Goal: Answer question/provide support: Share knowledge or assist other users

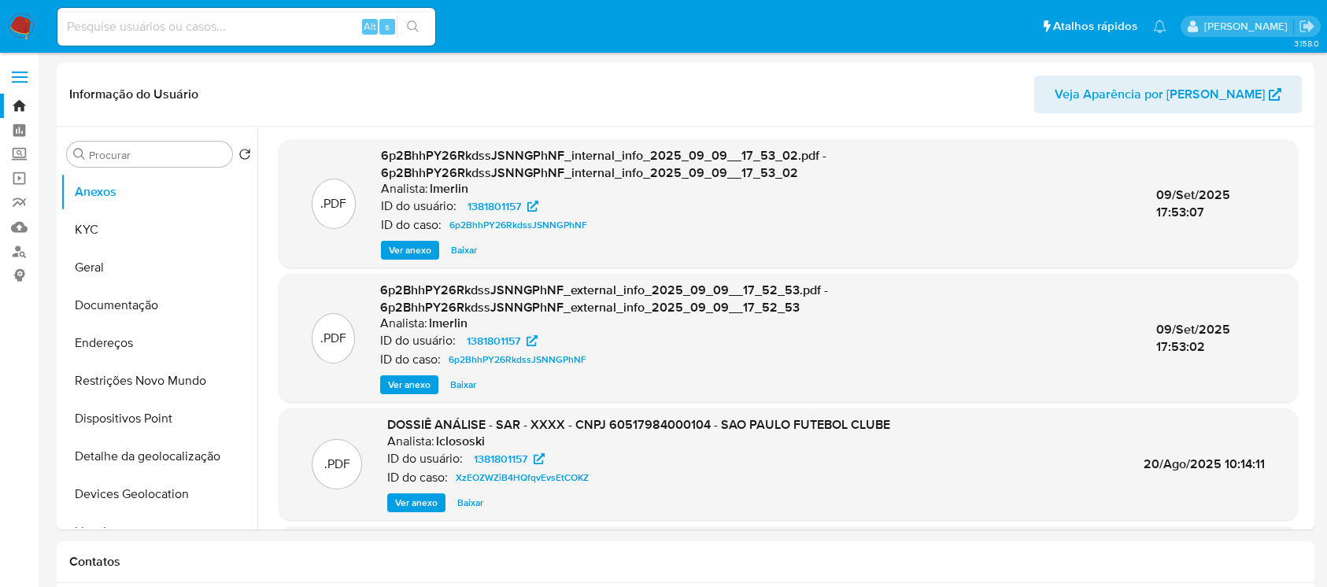
select select "10"
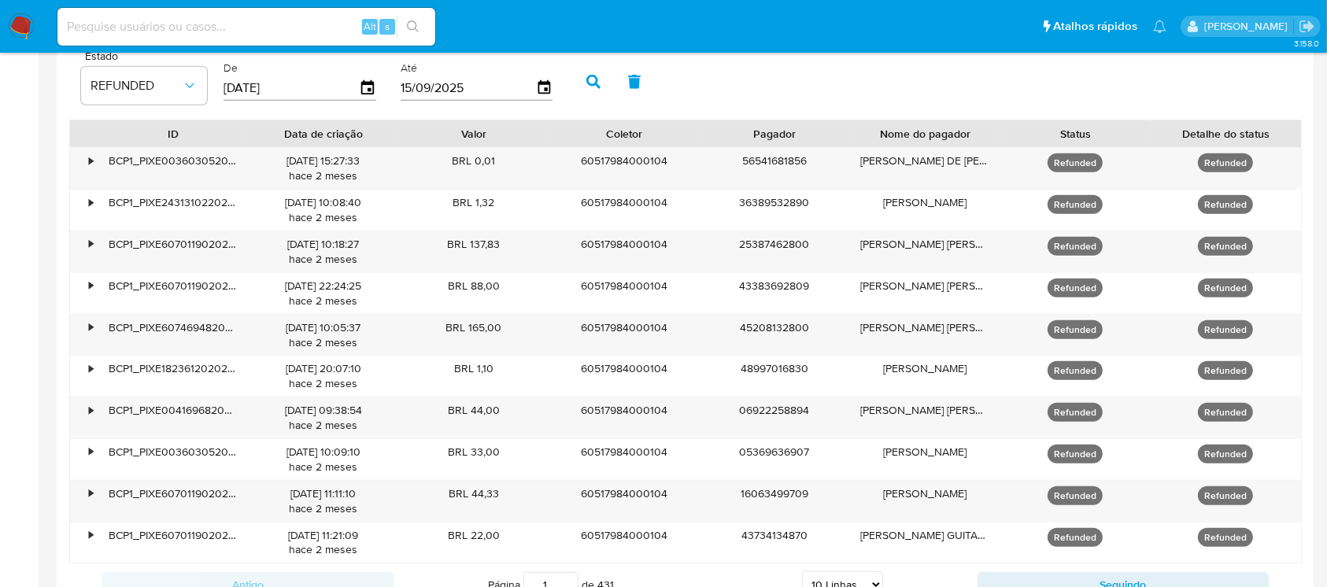
click at [128, 31] on input at bounding box center [246, 27] width 378 height 20
click at [151, 20] on input at bounding box center [246, 27] width 378 height 20
paste input "LfIEfk0n6tYjjVL8Zx7T8puZ"
type input "LfIEfk0n6tYjjVL8Zx7T8puZ"
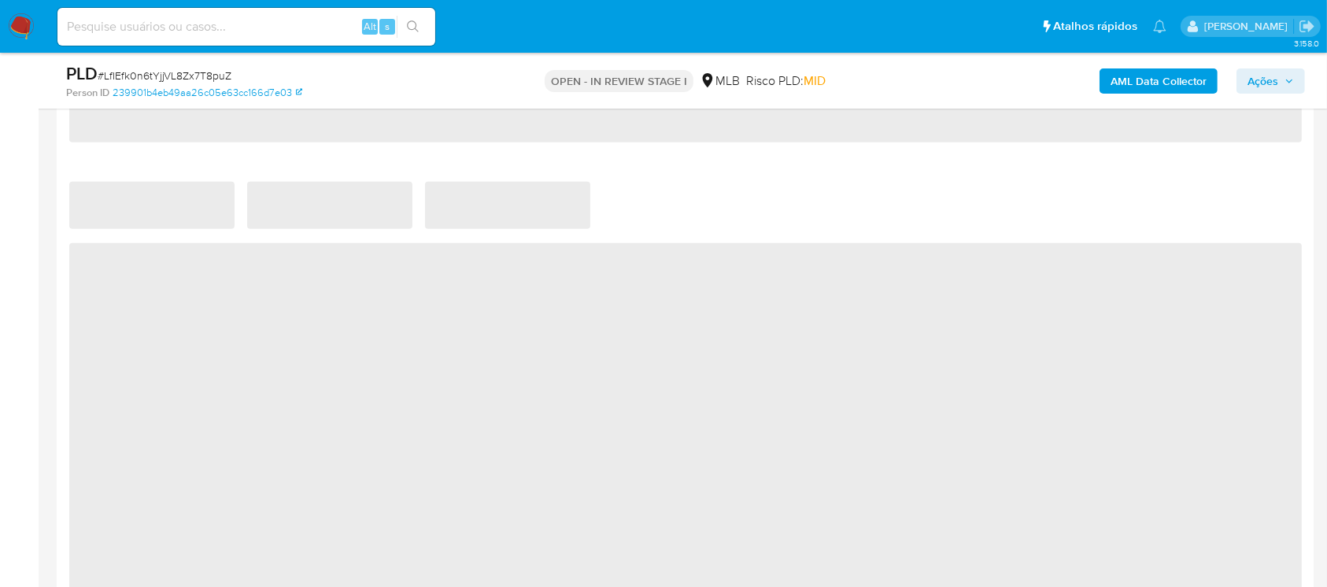
select select "10"
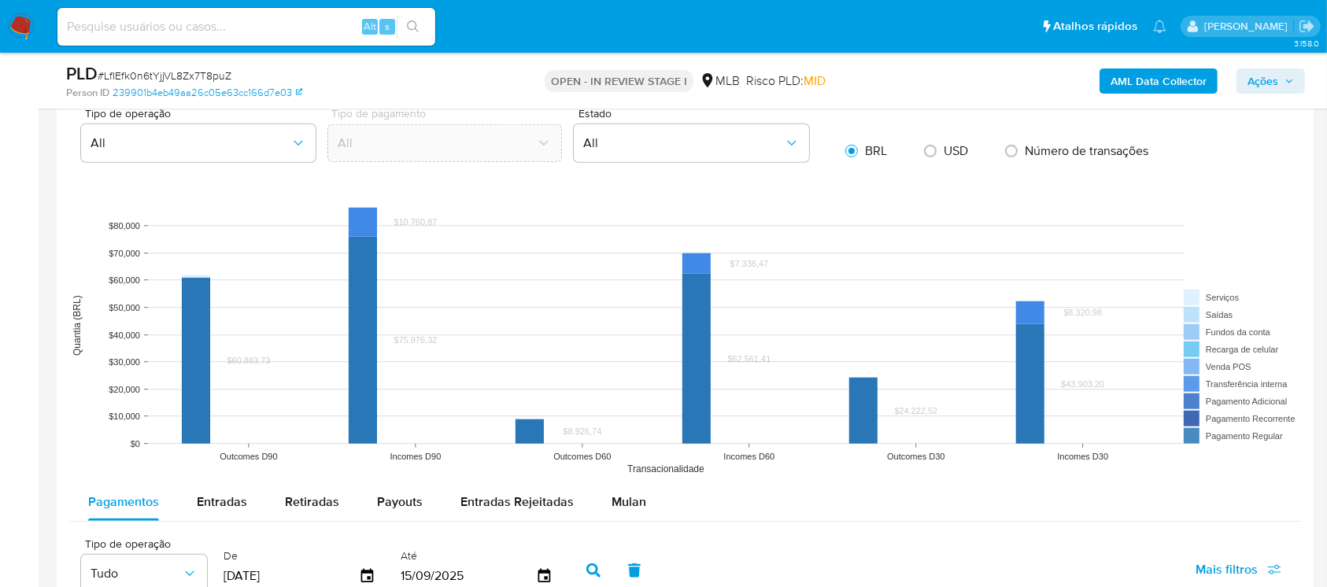
scroll to position [1399, 0]
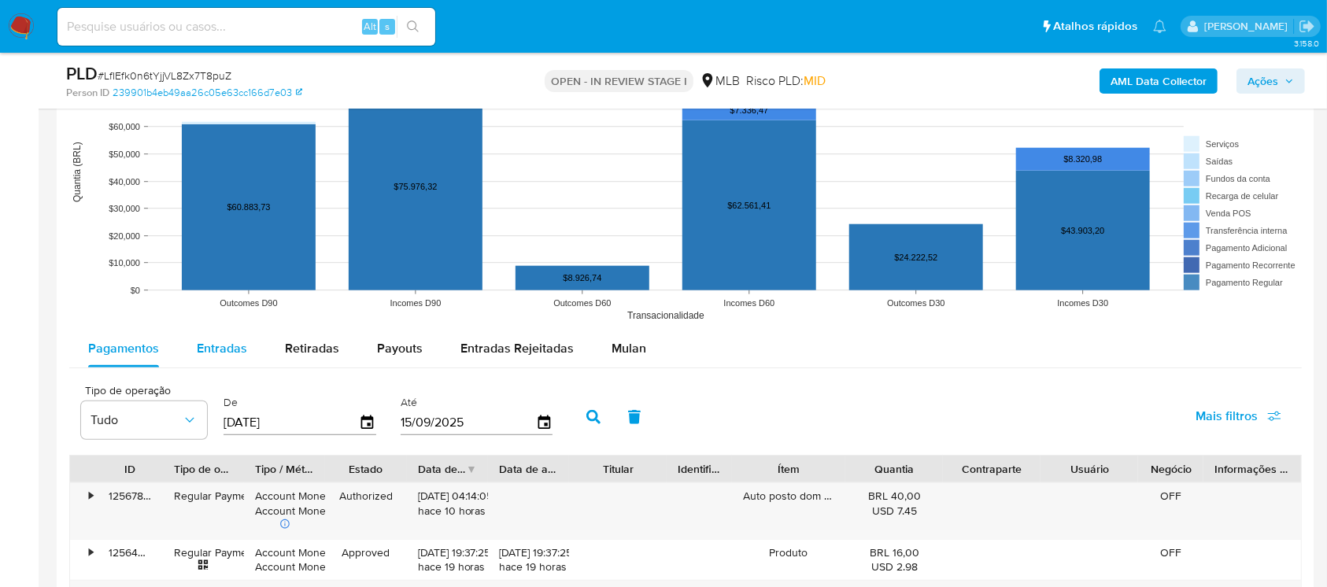
click at [228, 353] on span "Entradas" at bounding box center [222, 348] width 50 height 18
select select "10"
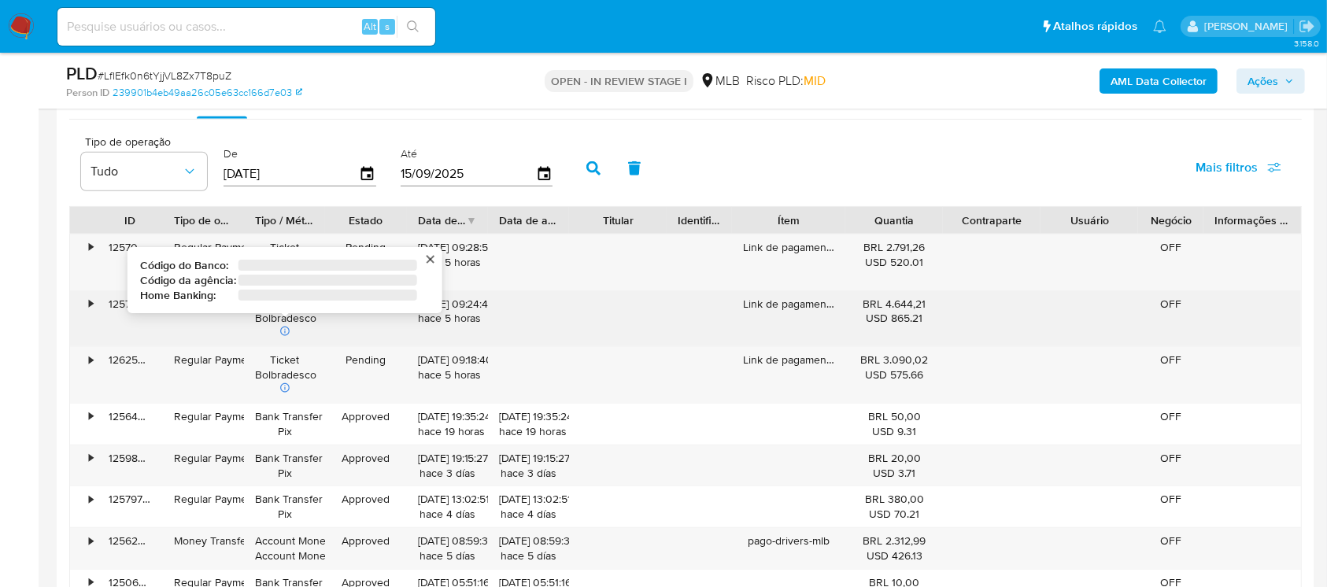
scroll to position [1679, 0]
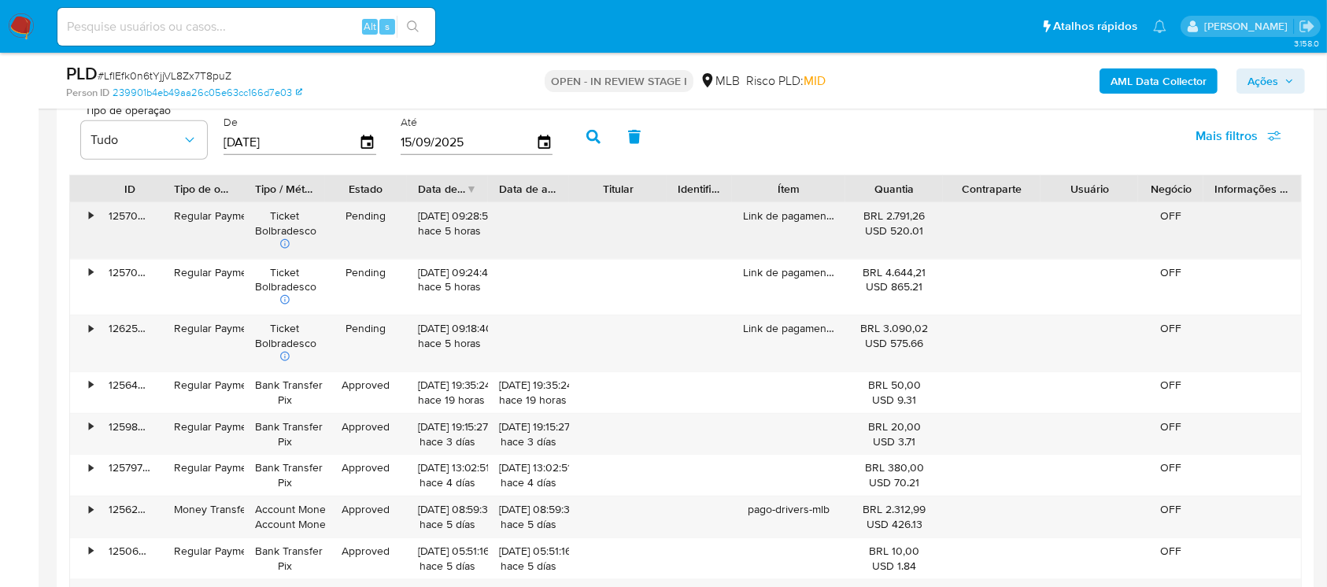
click at [87, 224] on div "•" at bounding box center [84, 231] width 28 height 56
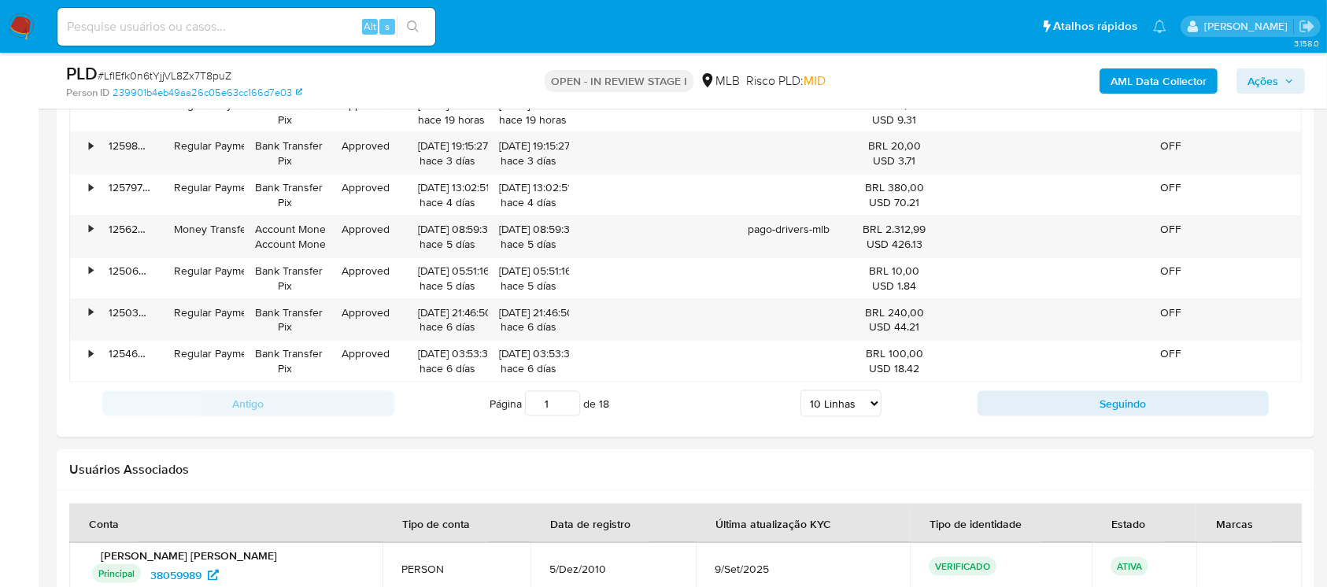
scroll to position [2379, 0]
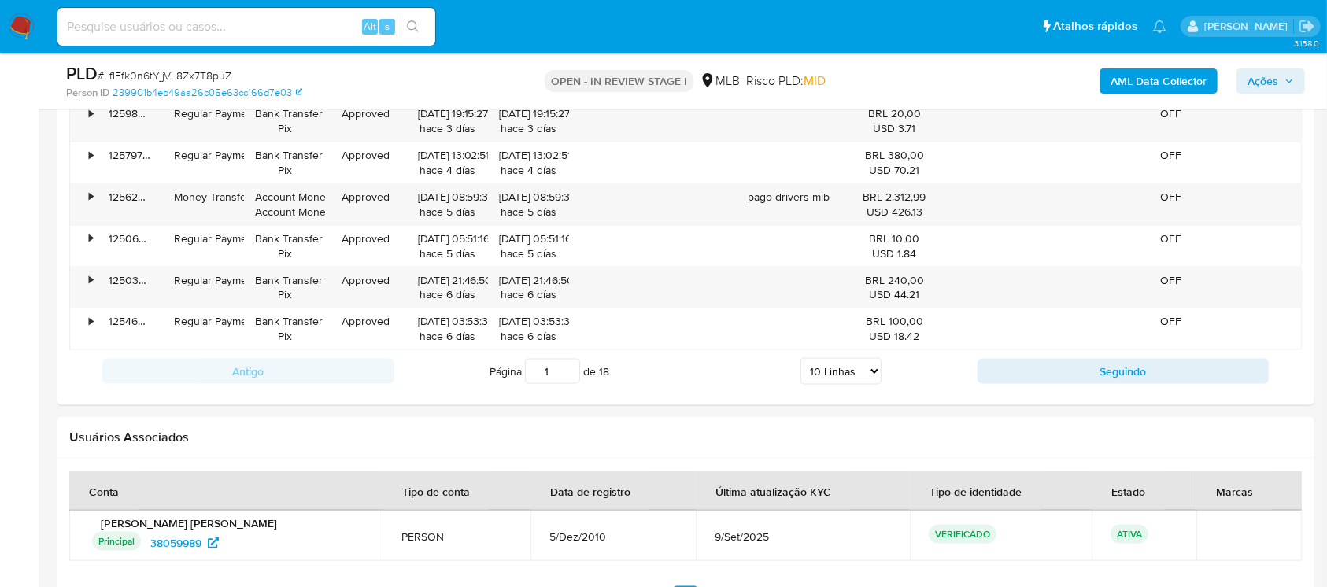
click at [474, 433] on h2 "Usuários Associados" at bounding box center [685, 438] width 1233 height 16
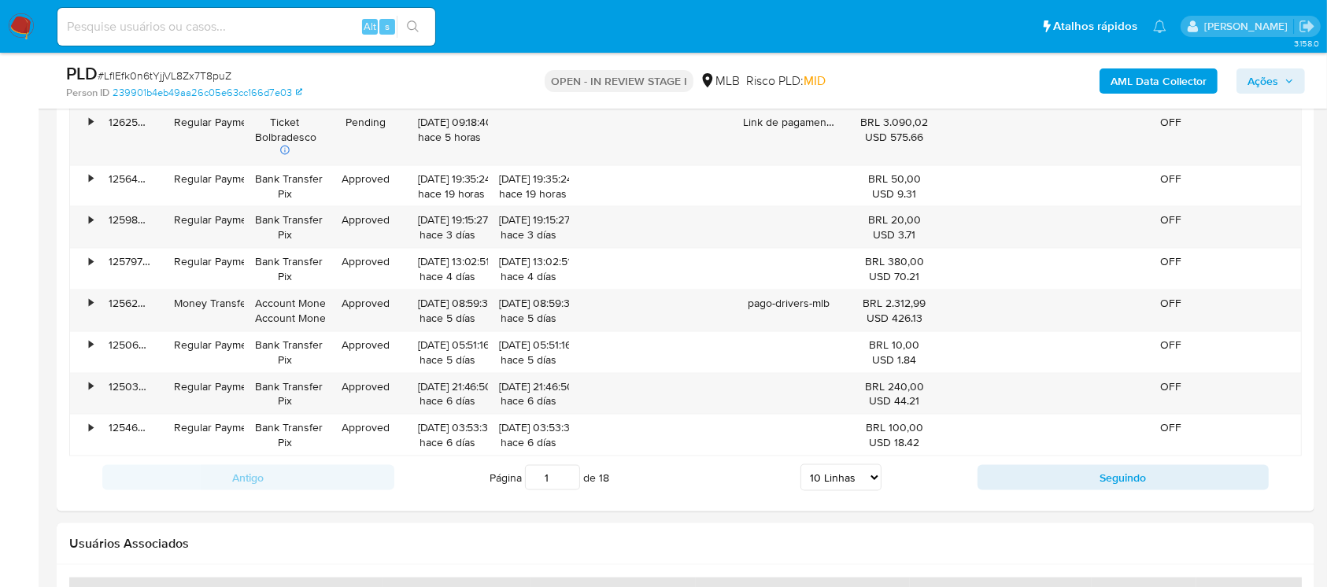
scroll to position [2239, 0]
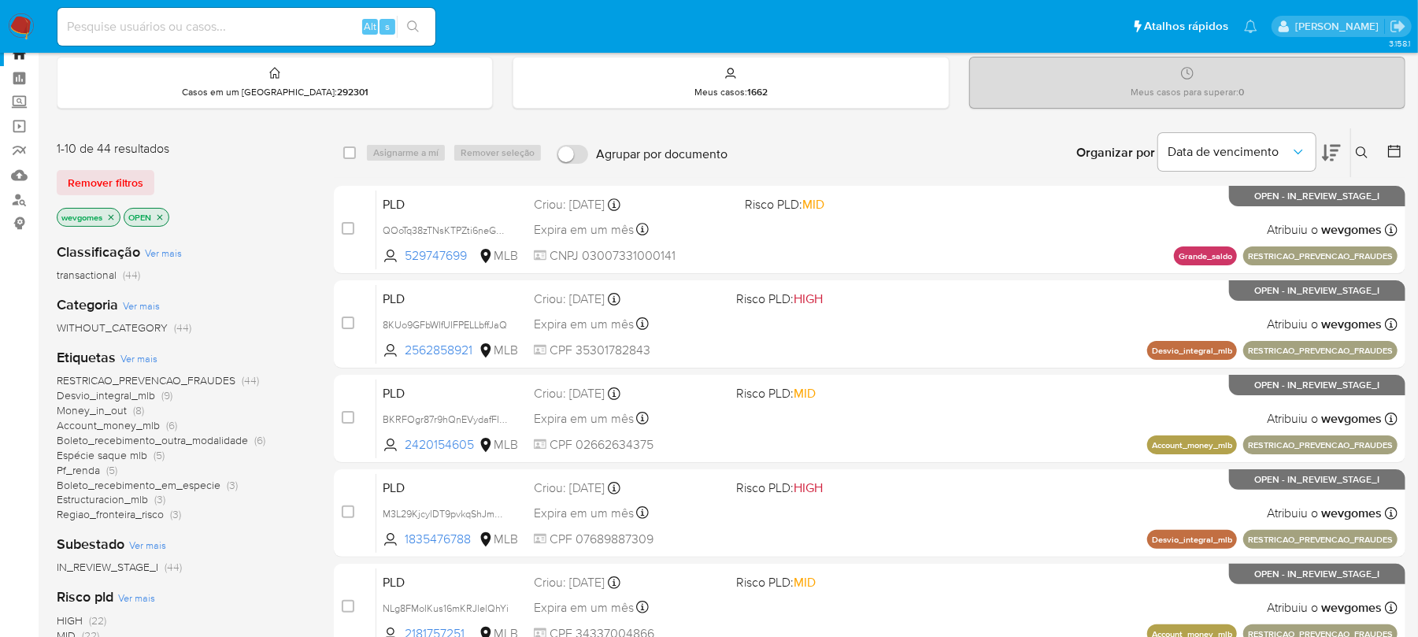
scroll to position [139, 0]
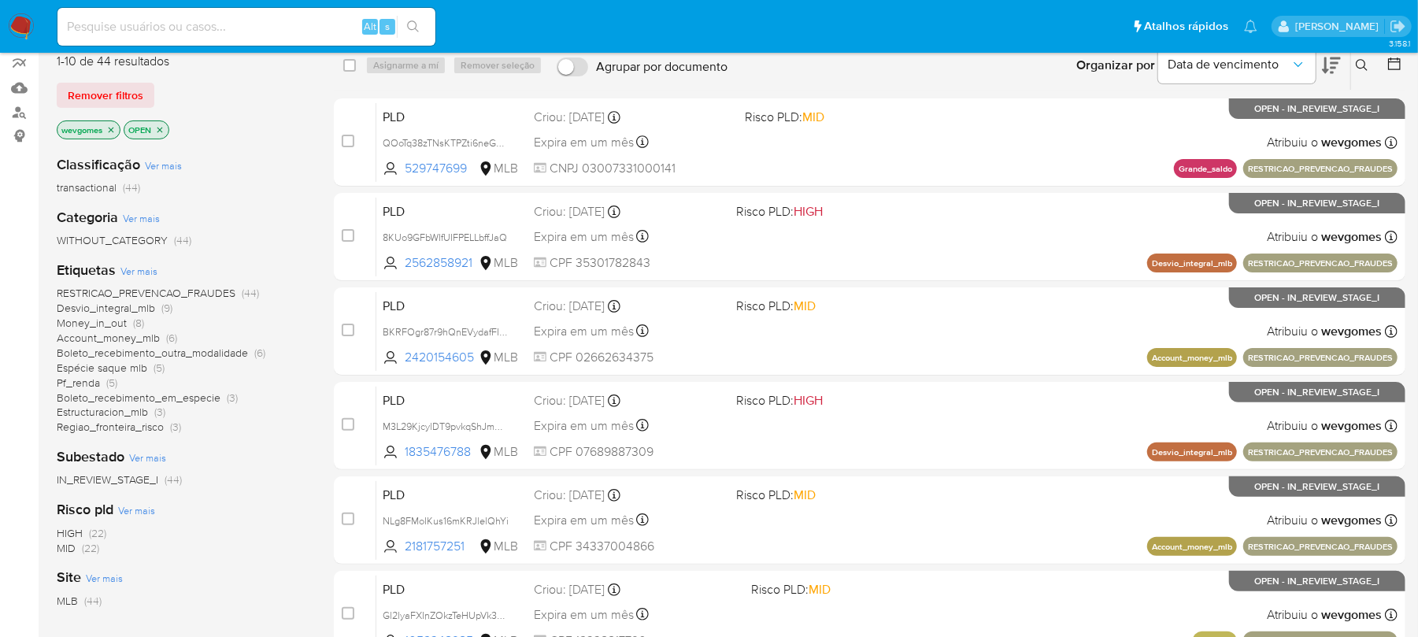
click at [111, 129] on icon "close-filter" at bounding box center [110, 129] width 9 height 9
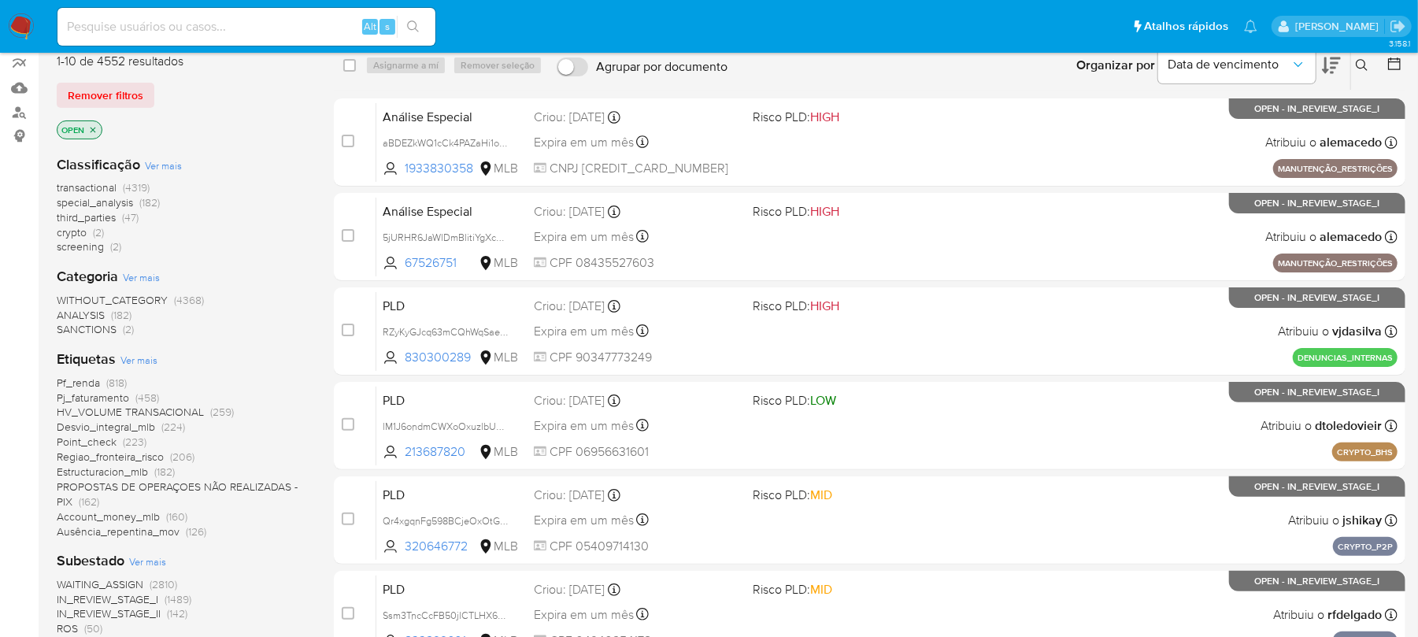
click at [93, 131] on icon "close-filter" at bounding box center [92, 129] width 9 height 9
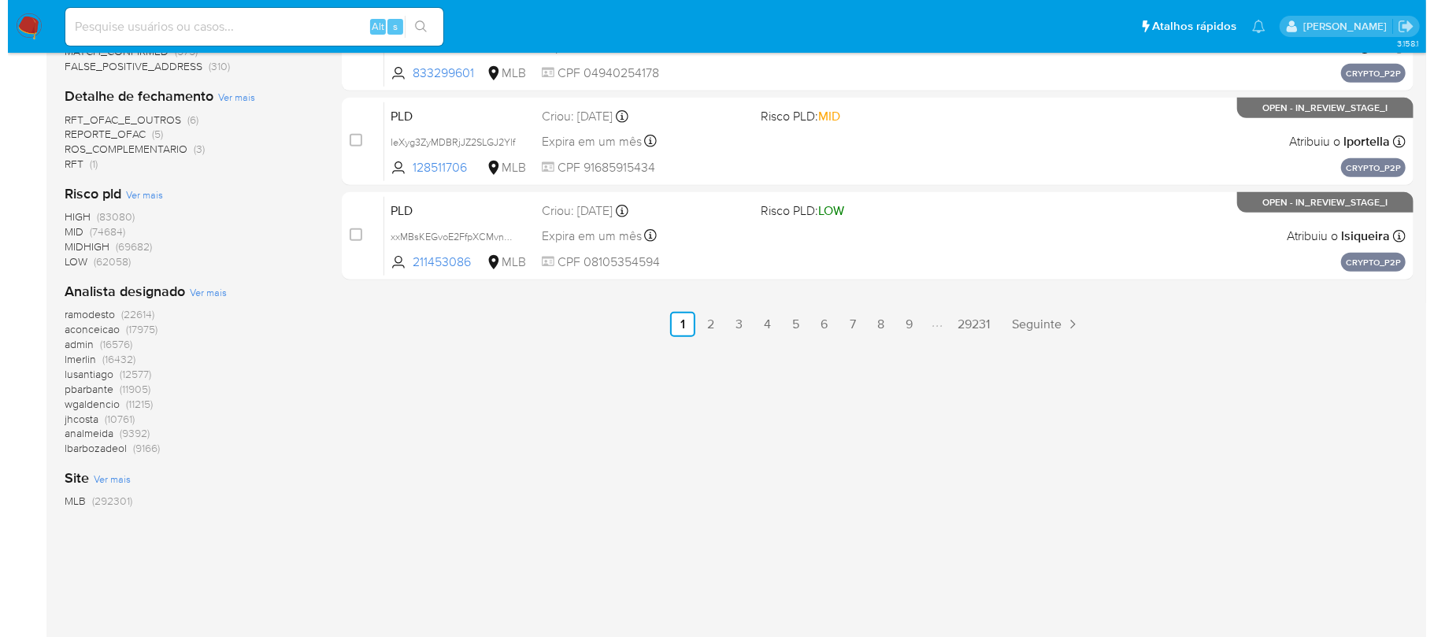
scroll to position [910, 0]
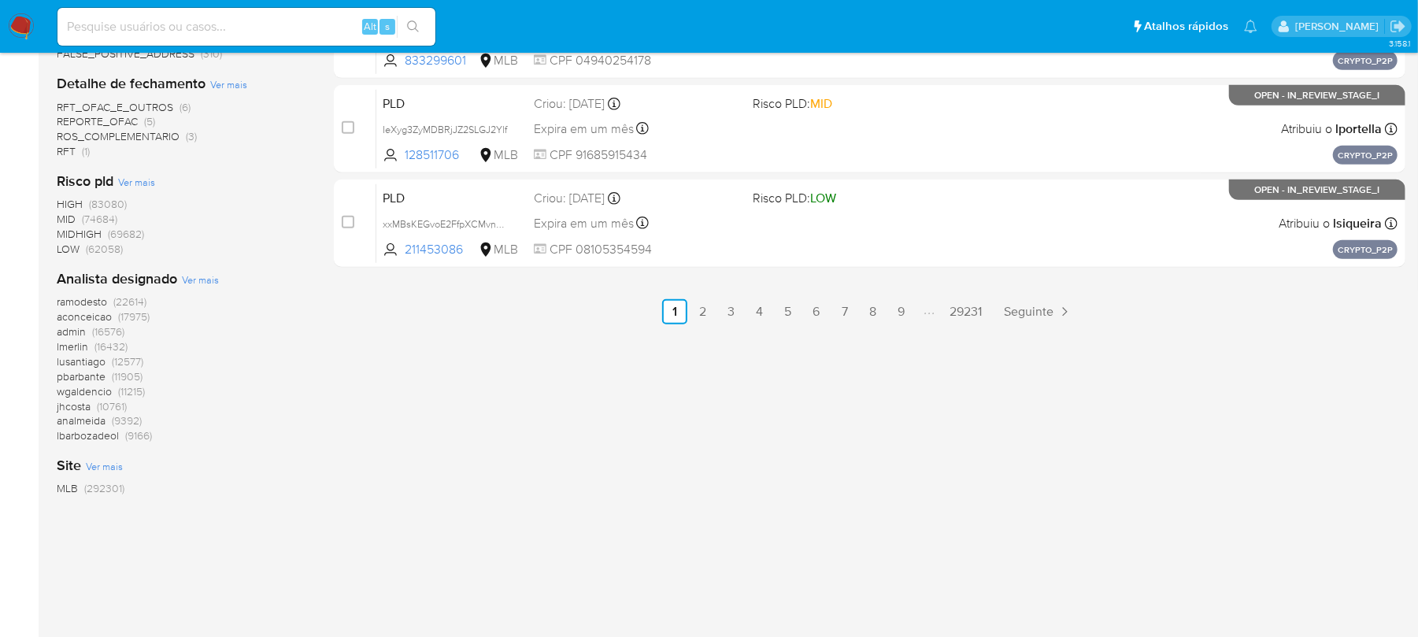
click at [186, 282] on span "Ver mais" at bounding box center [200, 279] width 37 height 14
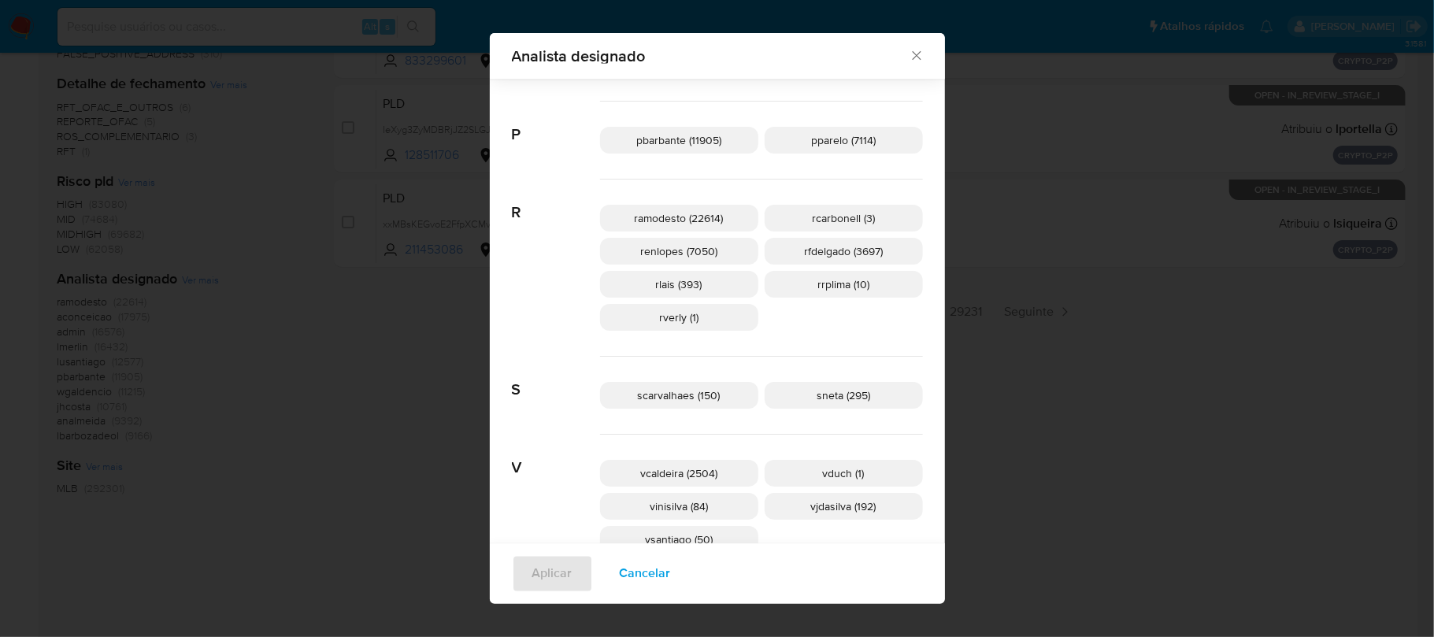
scroll to position [2227, 0]
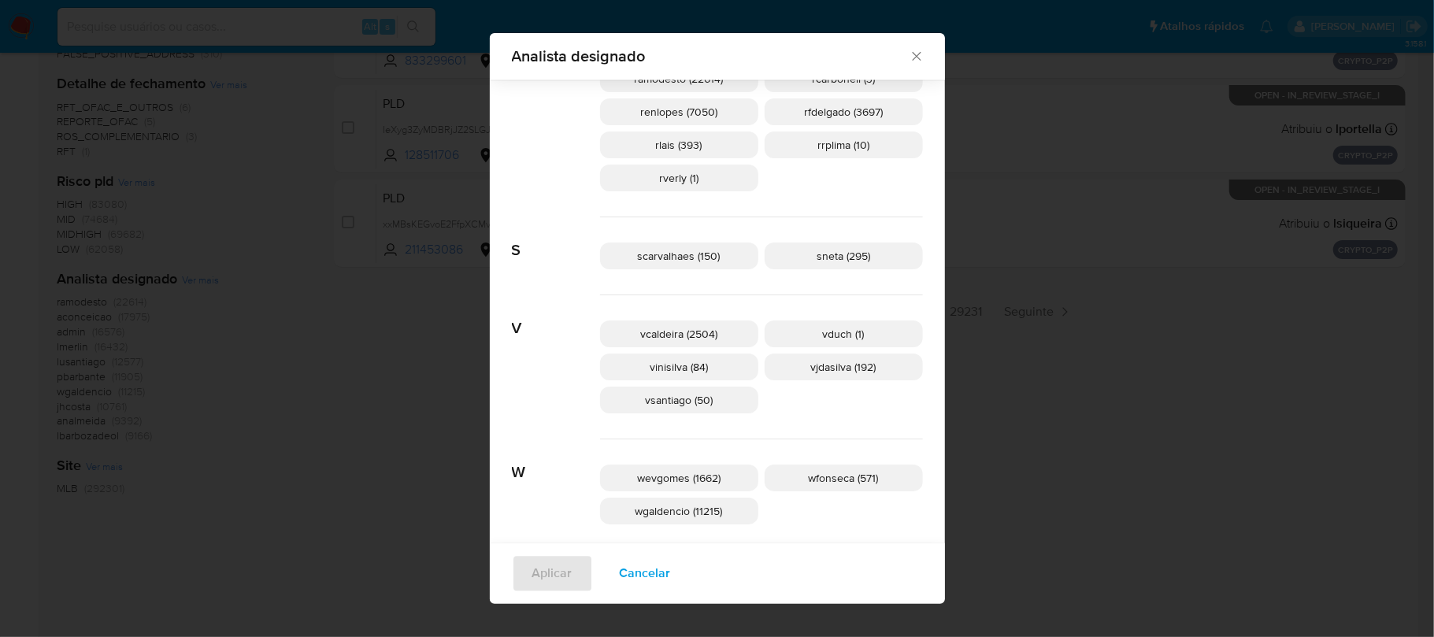
click at [669, 375] on span "vinisilva (84)" at bounding box center [679, 367] width 58 height 16
click at [562, 567] on span "Aplicar" at bounding box center [552, 574] width 40 height 35
